Goal: Task Accomplishment & Management: Use online tool/utility

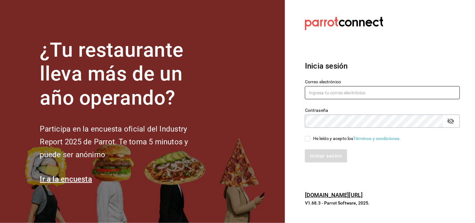
type input "[EMAIL_ADDRESS][DOMAIN_NAME]"
click at [307, 139] on input "He leído y acepto los Términos y condiciones." at bounding box center [308, 139] width 6 height 6
checkbox input "true"
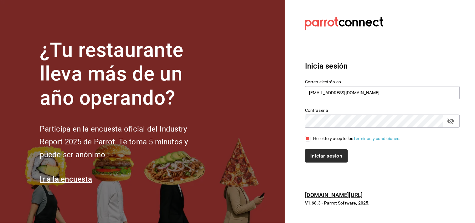
click at [321, 158] on button "Iniciar sesión" at bounding box center [326, 155] width 43 height 13
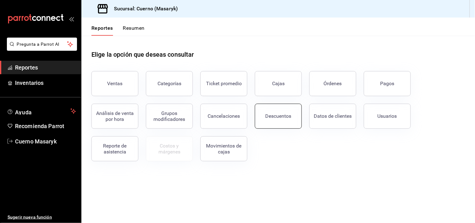
click at [289, 116] on div "Descuentos" at bounding box center [279, 116] width 26 height 6
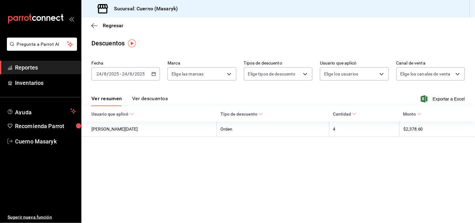
click at [149, 74] on div "[DATE] [DATE] - [DATE] [DATE]" at bounding box center [125, 73] width 69 height 13
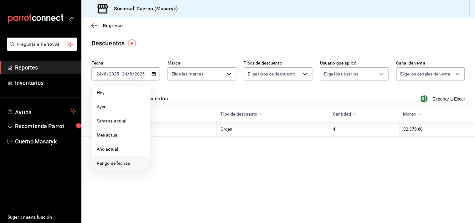
click at [106, 163] on span "Rango de fechas" at bounding box center [121, 163] width 49 height 7
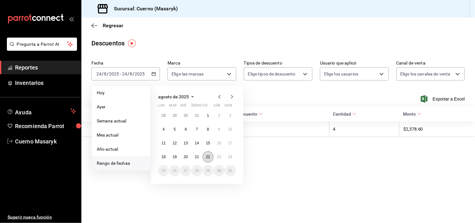
click at [211, 155] on button "22" at bounding box center [208, 156] width 11 height 11
click at [208, 156] on abbr "22" at bounding box center [208, 157] width 4 height 4
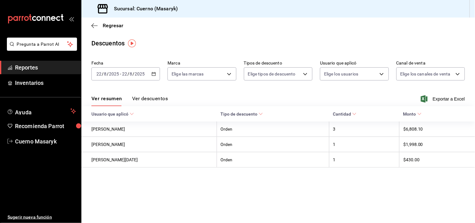
click at [208, 156] on th "[PERSON_NAME][DATE]" at bounding box center [148, 159] width 135 height 15
click at [154, 74] on \(Stroke\) "button" at bounding box center [153, 73] width 3 height 0
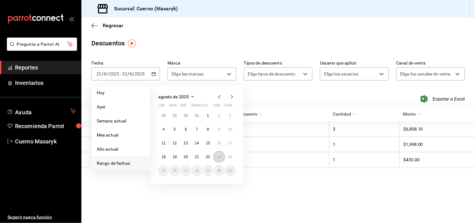
click at [217, 155] on abbr "23" at bounding box center [219, 157] width 4 height 4
click at [228, 157] on abbr "24" at bounding box center [230, 157] width 4 height 4
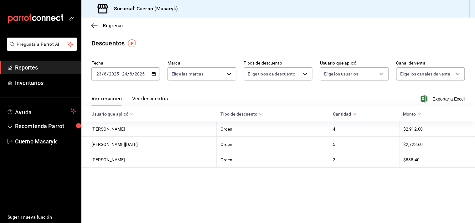
click at [158, 99] on button "Ver descuentos" at bounding box center [150, 101] width 36 height 11
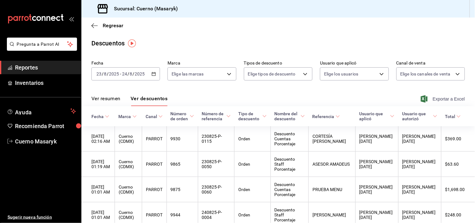
click at [429, 98] on span "Exportar a Excel" at bounding box center [443, 99] width 43 height 8
click at [27, 68] on span "Reportes" at bounding box center [45, 67] width 61 height 8
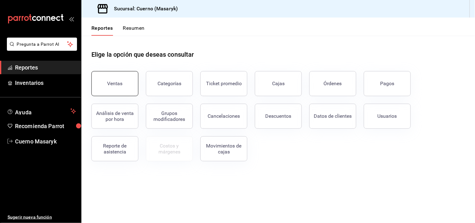
click at [120, 79] on button "Ventas" at bounding box center [114, 83] width 47 height 25
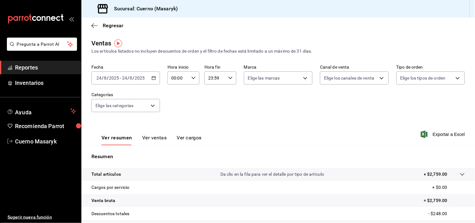
click at [152, 80] on \(Stroke\) "button" at bounding box center [154, 77] width 4 height 3
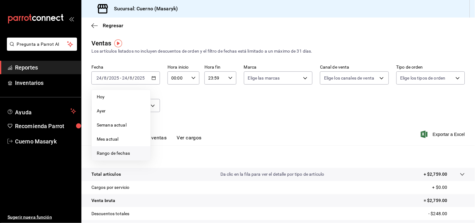
click at [112, 153] on span "Rango de fechas" at bounding box center [121, 153] width 49 height 7
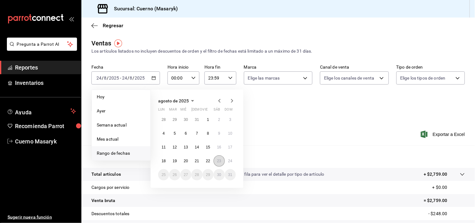
click at [220, 158] on button "23" at bounding box center [219, 160] width 11 height 11
click at [227, 158] on button "24" at bounding box center [230, 160] width 11 height 11
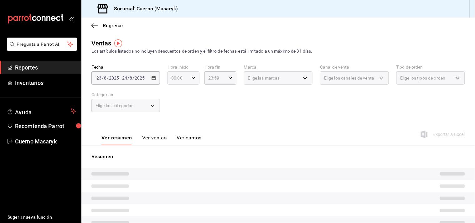
click at [191, 77] on icon "button" at bounding box center [193, 78] width 4 height 4
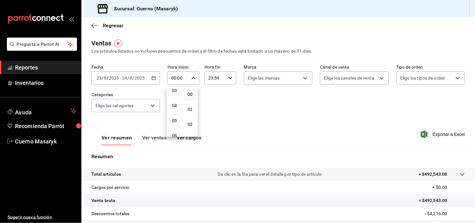
scroll to position [48, 0]
click at [177, 107] on span "04" at bounding box center [175, 106] width 6 height 5
type input "04:00"
click at [214, 99] on div at bounding box center [237, 111] width 475 height 223
click at [228, 77] on icon "button" at bounding box center [230, 78] width 4 height 4
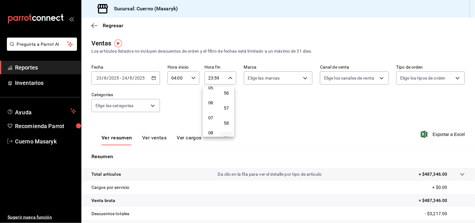
scroll to position [77, 0]
click at [202, 117] on div at bounding box center [237, 111] width 475 height 223
click at [209, 111] on div "Fecha [DATE] [DATE] - [DATE] [DATE] Hora inicio 04:00 Hora inicio Hora fin 23:5…" at bounding box center [278, 92] width 374 height 55
click at [210, 77] on input "23:59" at bounding box center [215, 78] width 21 height 13
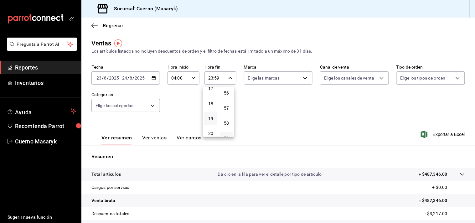
click at [210, 120] on button "19" at bounding box center [210, 118] width 13 height 13
click at [197, 140] on div "00 01 02 03 04 05 06 07 08 09 10 11 12 13 14 15 16 17 18 19 20 21 22 23 00 01 0…" at bounding box center [237, 112] width 475 height 221
click at [215, 98] on button "04" at bounding box center [210, 100] width 13 height 13
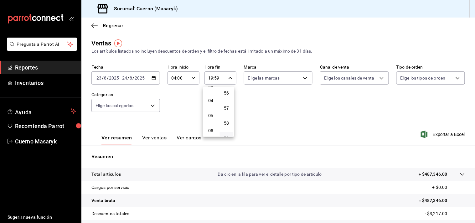
type input "04:59"
drag, startPoint x: 224, startPoint y: 98, endPoint x: 219, endPoint y: 113, distance: 16.1
click at [219, 113] on div "00 01 02 03 04 05 06 07 08 09 10 11 12 13 14 15 16 17 18 19 20 21 22 23 24 25 2…" at bounding box center [227, 112] width 16 height 50
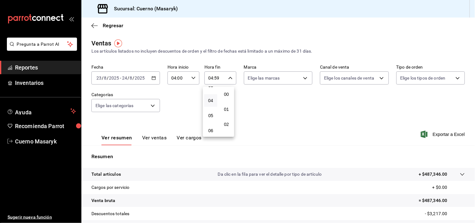
click at [226, 95] on span "00" at bounding box center [227, 94] width 6 height 5
type input "04:00"
click at [242, 98] on div at bounding box center [237, 111] width 475 height 223
click at [164, 130] on div "Ver resumen Ver ventas Ver cargos" at bounding box center [146, 136] width 110 height 18
click at [156, 137] on button "Ver ventas" at bounding box center [154, 140] width 25 height 11
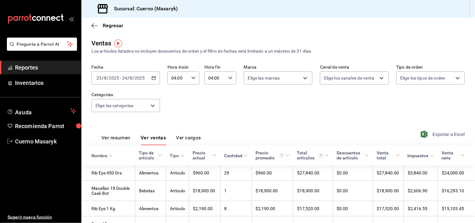
click at [428, 133] on span "Exportar a Excel" at bounding box center [443, 135] width 43 height 8
click at [116, 140] on button "Ver resumen" at bounding box center [115, 140] width 29 height 11
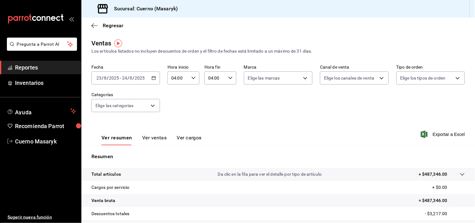
click at [460, 173] on icon at bounding box center [462, 174] width 5 height 5
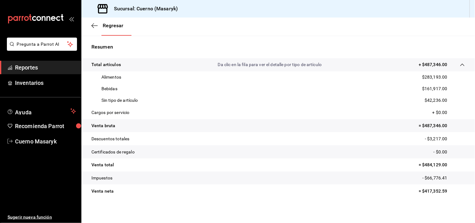
scroll to position [112, 0]
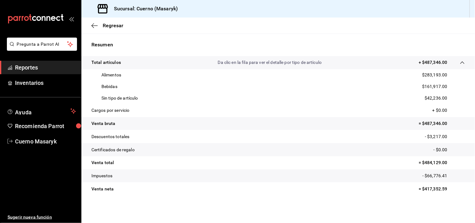
click at [29, 64] on span "Reportes" at bounding box center [45, 67] width 61 height 8
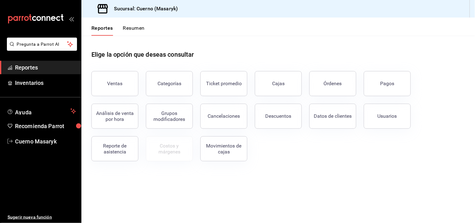
click at [29, 64] on span "Reportes" at bounding box center [45, 67] width 61 height 8
click at [233, 89] on button "Ticket promedio" at bounding box center [223, 83] width 47 height 25
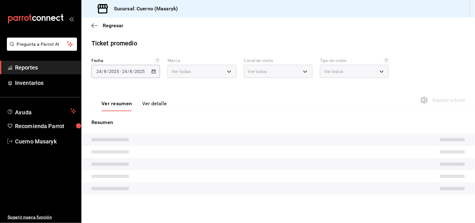
type input "4ea0d660-02b3-4785-bb88-48b5ef6e196c"
type input "PARROT,UBER_EATS,RAPPI,DIDI_FOOD,ONLINE"
type input "d8208262-291b-4595-bbfa-ed1e8660efdb,73ecdc8a-b505-4242-b24a-d5f1595b9b0a,EXTER…"
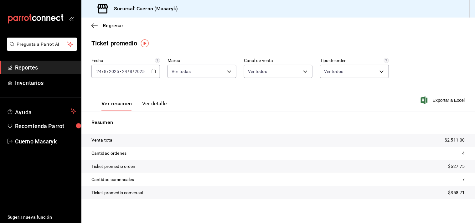
click at [152, 73] on icon "button" at bounding box center [154, 71] width 4 height 4
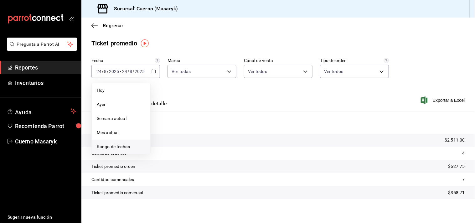
click at [120, 149] on span "Rango de fechas" at bounding box center [121, 146] width 49 height 7
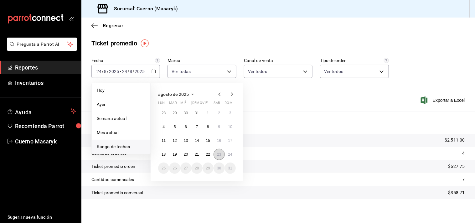
click at [215, 153] on button "23" at bounding box center [219, 154] width 11 height 11
click at [230, 154] on abbr "24" at bounding box center [230, 154] width 4 height 4
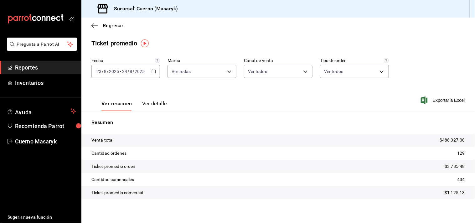
click at [24, 65] on span "Reportes" at bounding box center [45, 67] width 61 height 8
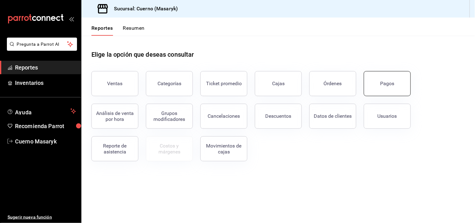
click at [386, 87] on button "Pagos" at bounding box center [387, 83] width 47 height 25
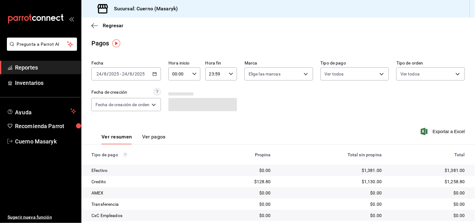
click at [156, 72] on \(Stroke\) "button" at bounding box center [156, 72] width 0 height 0
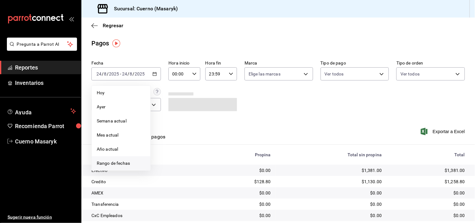
click at [122, 166] on span "Rango de fechas" at bounding box center [121, 163] width 49 height 7
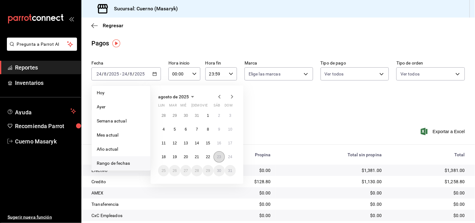
click at [217, 155] on abbr "23" at bounding box center [219, 157] width 4 height 4
click at [228, 155] on abbr "24" at bounding box center [230, 157] width 4 height 4
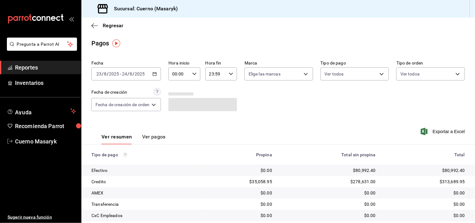
click at [194, 74] on \(Stroke\) "button" at bounding box center [195, 74] width 4 height 2
click at [178, 89] on button "04" at bounding box center [177, 85] width 13 height 13
type input "04:00"
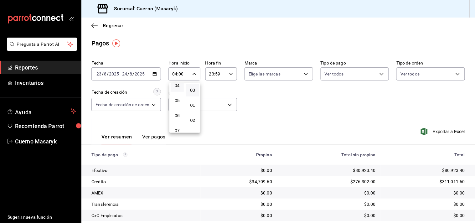
click at [191, 92] on button "00" at bounding box center [192, 90] width 13 height 13
click at [230, 74] on div at bounding box center [237, 111] width 475 height 223
click at [230, 74] on icon "button" at bounding box center [231, 74] width 4 height 4
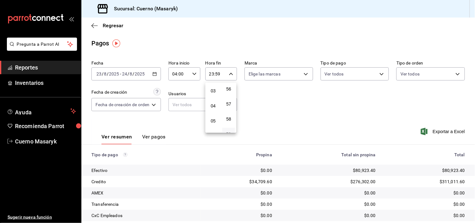
scroll to position [58, 0]
click at [214, 91] on span "04" at bounding box center [213, 92] width 6 height 5
click at [230, 90] on span "00" at bounding box center [229, 90] width 6 height 5
type input "04:00"
click at [472, 219] on div at bounding box center [237, 111] width 475 height 223
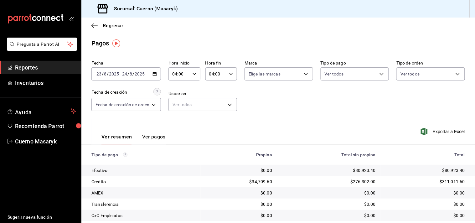
click at [472, 219] on div at bounding box center [237, 111] width 475 height 223
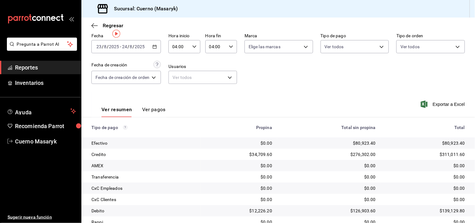
scroll to position [28, 0]
